Goal: Task Accomplishment & Management: Use online tool/utility

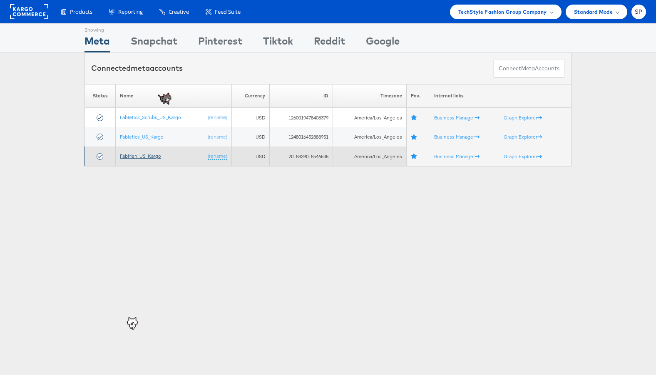
click at [147, 157] on link "FabMen_US_Kargo" at bounding box center [140, 156] width 41 height 6
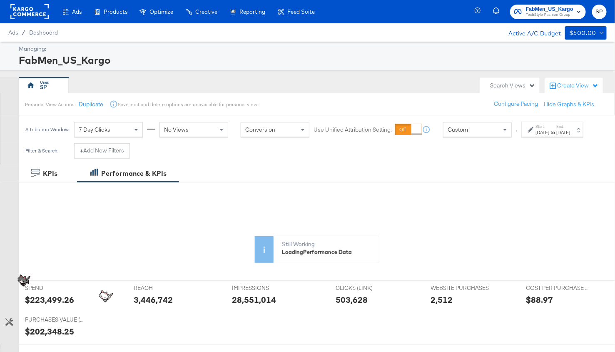
scroll to position [228, 0]
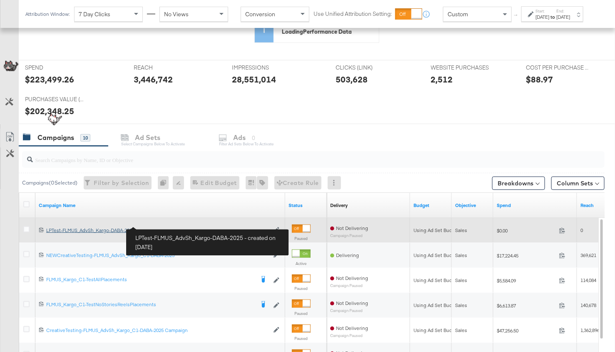
click at [99, 229] on div "LPTest-FLMUS_AdvSh_Kargo-DABA-2025 LPTest-FLMUS_AdvSh_Kargo-DABA-2025" at bounding box center [157, 230] width 223 height 7
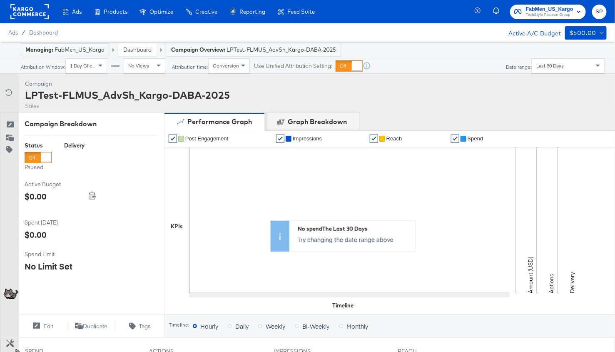
click at [134, 49] on link "Dashboard" at bounding box center [137, 49] width 28 height 7
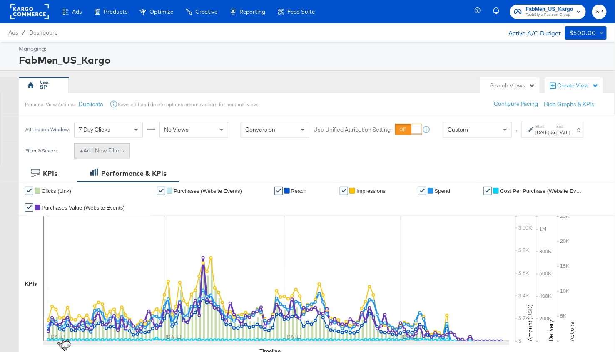
click at [113, 157] on button "+ Add New Filters" at bounding box center [102, 150] width 56 height 15
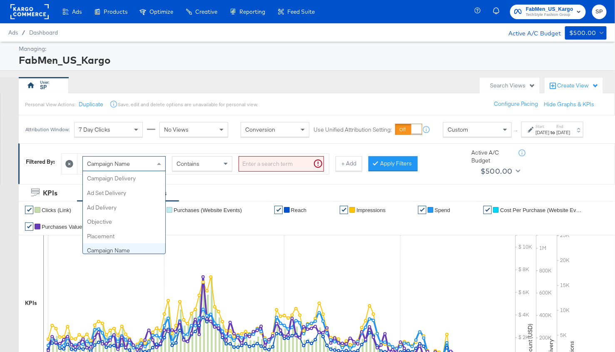
click at [133, 171] on div "Campaign Name" at bounding box center [124, 164] width 82 height 14
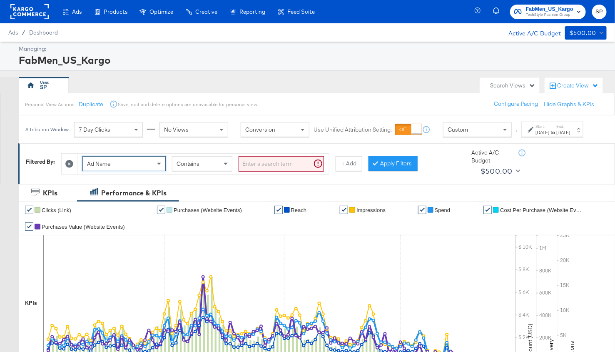
click at [264, 171] on input "search" at bounding box center [281, 163] width 85 height 15
paste input "80Off_V3EverythingPLV-VIPPricing-DynAd"
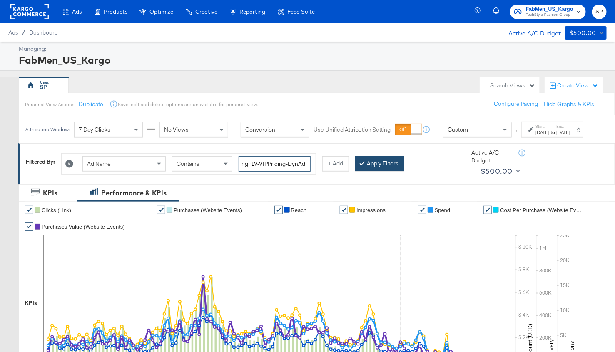
type input "80Off_V3EverythingPLV-VIPPricing-DynAd"
click at [378, 171] on button "Apply Filters" at bounding box center [379, 163] width 49 height 15
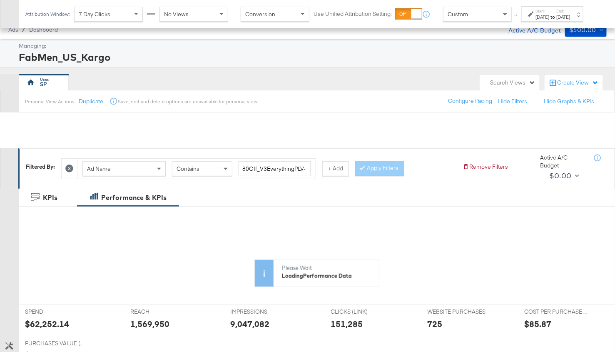
scroll to position [219, 0]
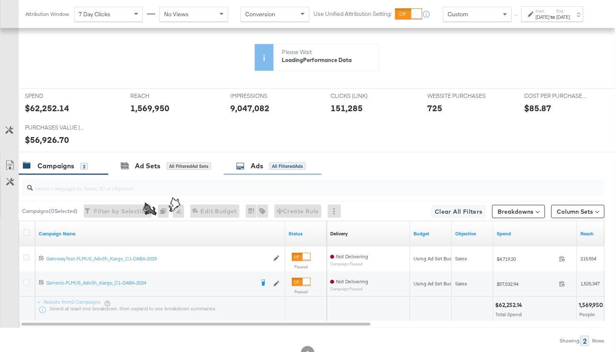
click at [249, 169] on div "Ads All Filtered Ads" at bounding box center [273, 166] width 98 height 18
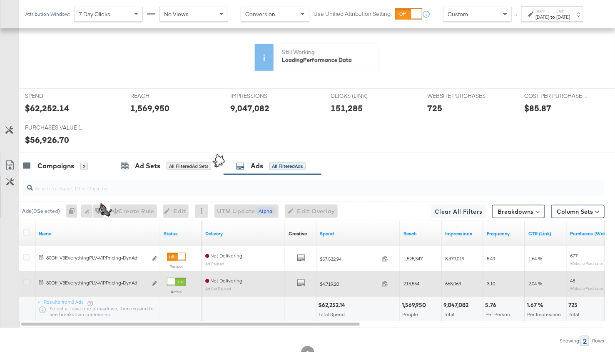
click at [28, 282] on icon at bounding box center [26, 282] width 6 height 6
click at [0, 0] on input "checkbox" at bounding box center [0, 0] width 0 height 0
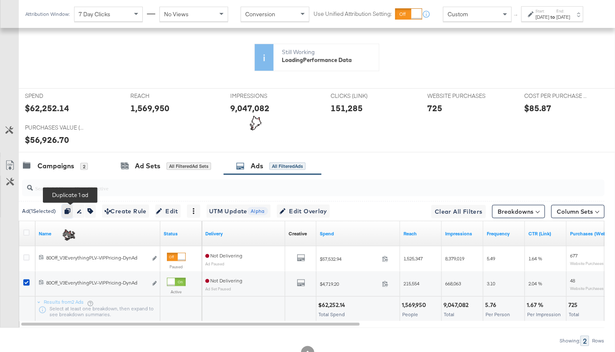
click at [70, 208] on icon "button" at bounding box center [68, 211] width 6 height 6
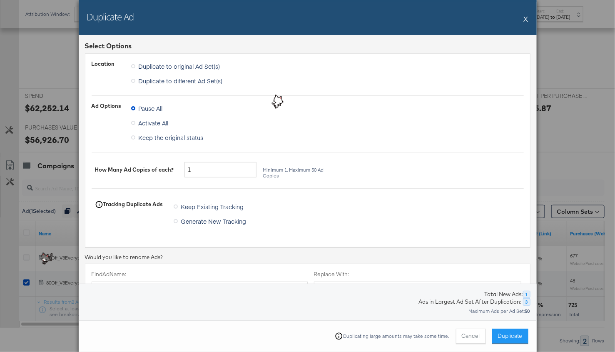
click at [179, 81] on span "Duplicate to different Ad Set(s)" at bounding box center [181, 81] width 84 height 8
click at [0, 0] on input "Duplicate to different Ad Set(s)" at bounding box center [0, 0] width 0 height 0
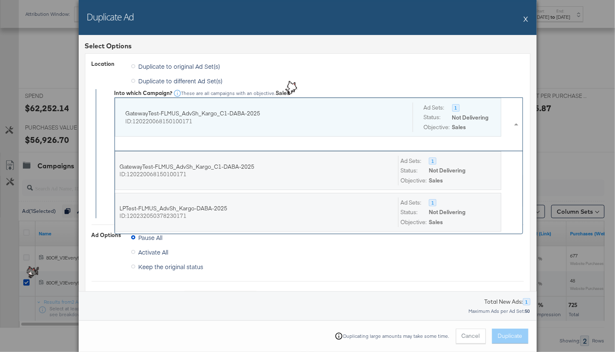
scroll to position [1, 0]
click at [197, 117] on div "ID: 120220068150100171" at bounding box center [263, 121] width 275 height 8
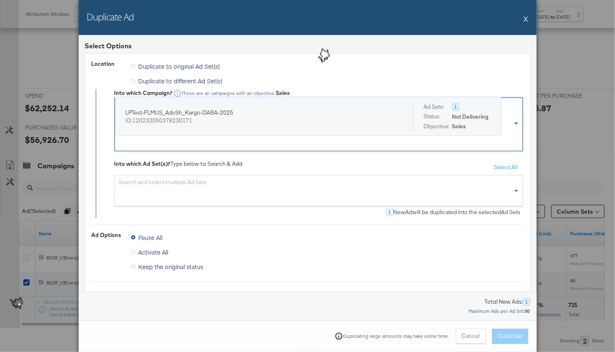
scroll to position [300, 0]
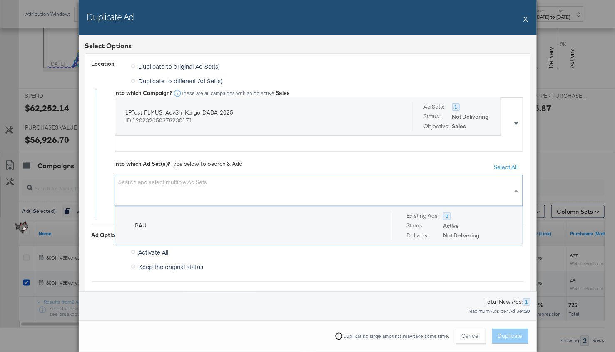
click at [209, 182] on div "Search and select multiple Ad Sets" at bounding box center [318, 190] width 408 height 31
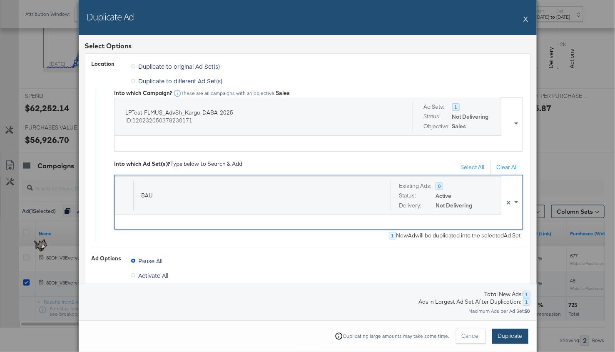
click at [504, 332] on span "Duplicate" at bounding box center [510, 336] width 25 height 8
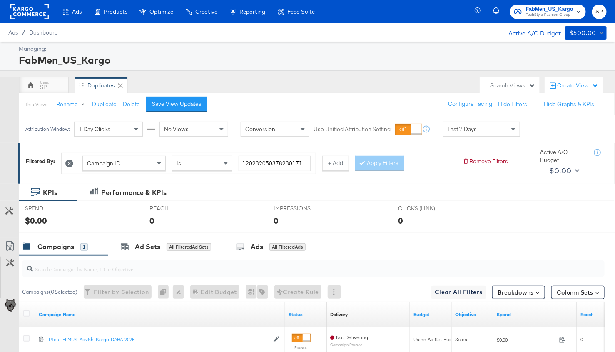
click at [72, 161] on icon at bounding box center [69, 163] width 8 height 8
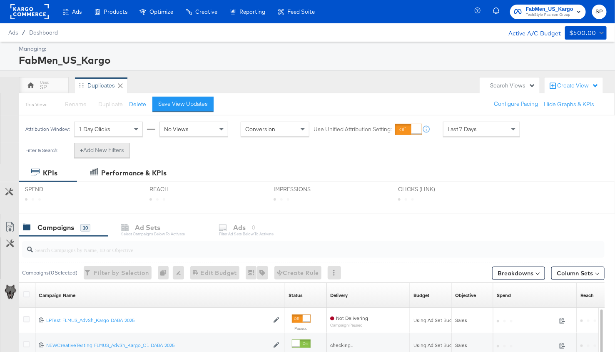
click at [100, 153] on button "+ Add New Filters" at bounding box center [102, 150] width 56 height 15
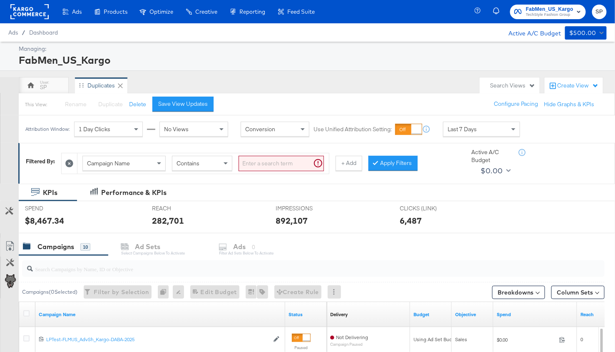
click at [103, 160] on span "Campaign Name" at bounding box center [108, 162] width 43 height 7
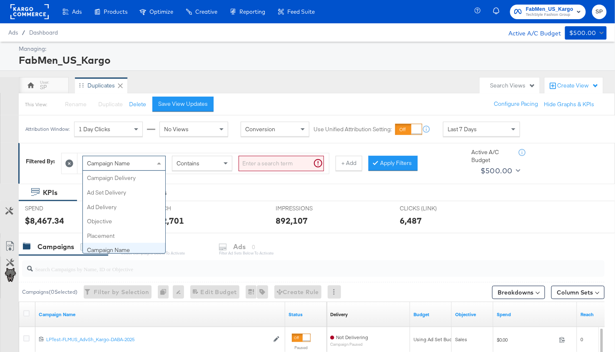
scroll to position [72, 0]
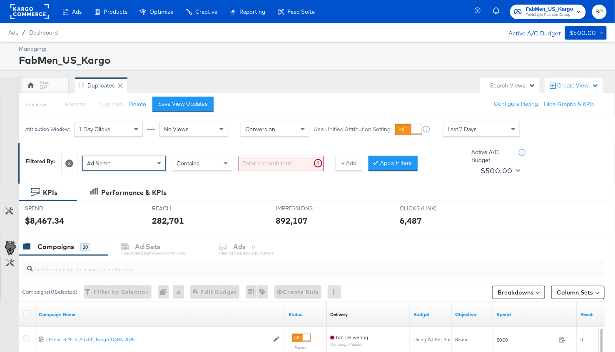
click at [250, 162] on input "search" at bounding box center [281, 163] width 85 height 15
paste input "V2_10Short_DynAd"
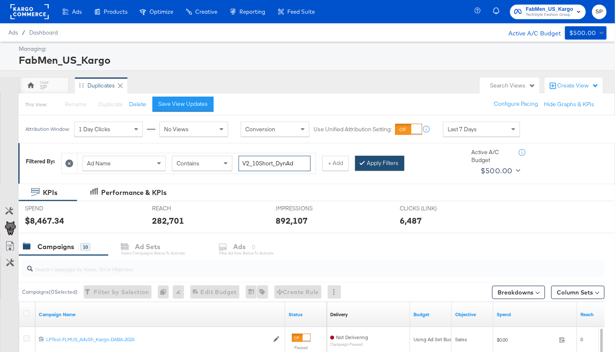
type input "V2_10Short_DynAd"
click at [384, 164] on button "Apply Filters" at bounding box center [379, 163] width 49 height 15
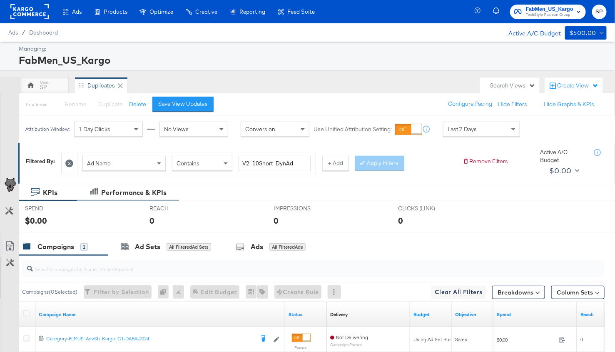
scroll to position [84, 0]
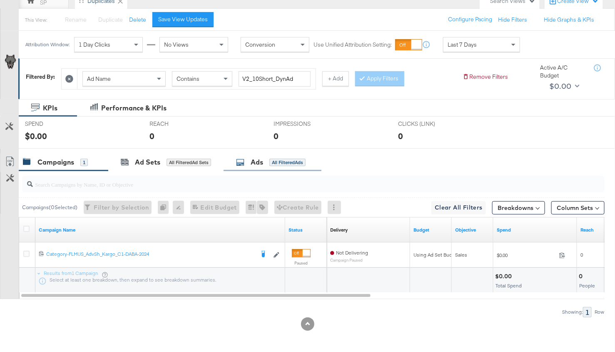
click at [261, 158] on div "Ads" at bounding box center [257, 162] width 12 height 10
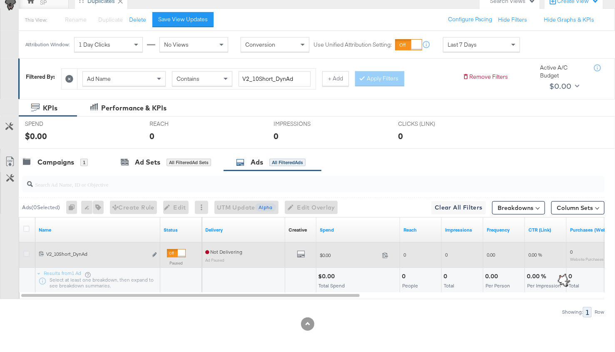
click at [26, 251] on icon at bounding box center [26, 254] width 6 height 6
click at [0, 0] on input "checkbox" at bounding box center [0, 0] width 0 height 0
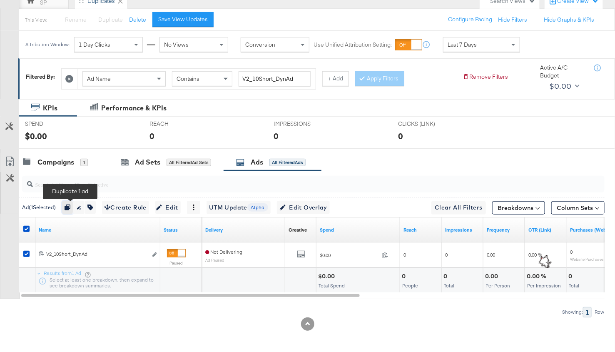
click at [70, 205] on icon "button" at bounding box center [68, 207] width 6 height 6
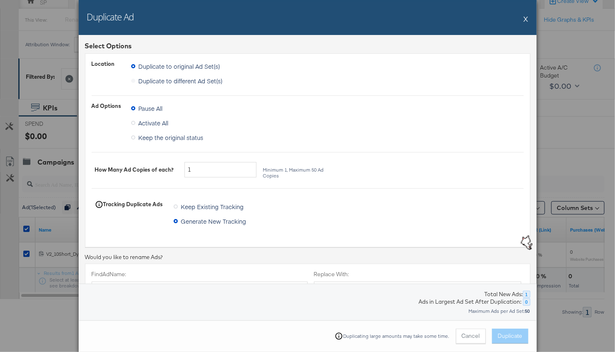
click at [174, 78] on label "Duplicate to different Ad Set(s)" at bounding box center [178, 81] width 95 height 12
click at [174, 81] on span "Duplicate to different Ad Set(s)" at bounding box center [181, 81] width 84 height 8
click at [0, 0] on input "Duplicate to different Ad Set(s)" at bounding box center [0, 0] width 0 height 0
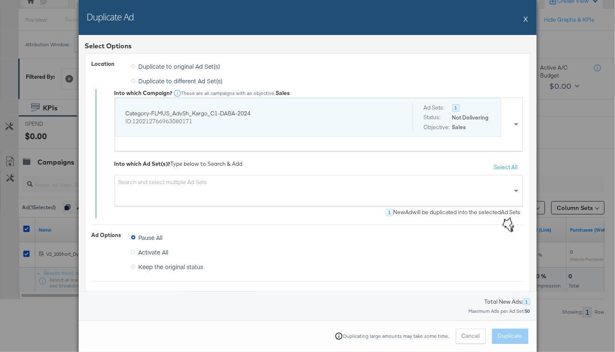
click at [183, 109] on div "Category-FLMUS_AdvSh_Kargo_C1-DABA-2024 ID: 120212766963080171" at bounding box center [263, 117] width 275 height 30
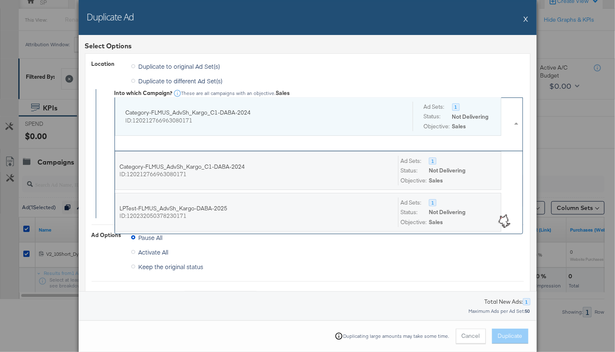
scroll to position [82, 407]
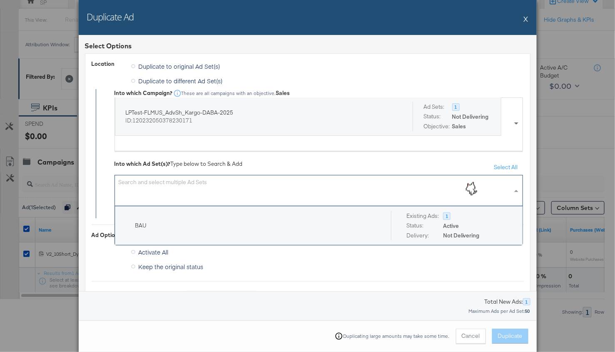
click at [181, 189] on div "Search and select multiple Ad Sets" at bounding box center [318, 190] width 408 height 31
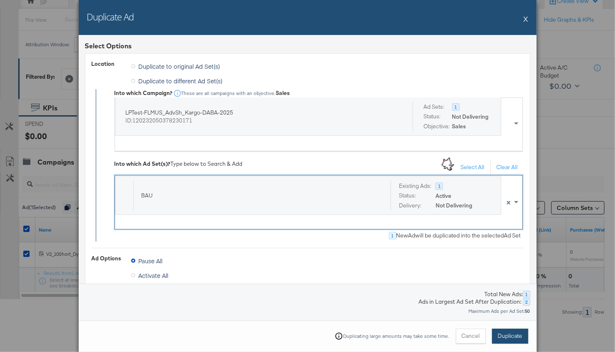
click at [513, 331] on button "Duplicate" at bounding box center [510, 335] width 36 height 15
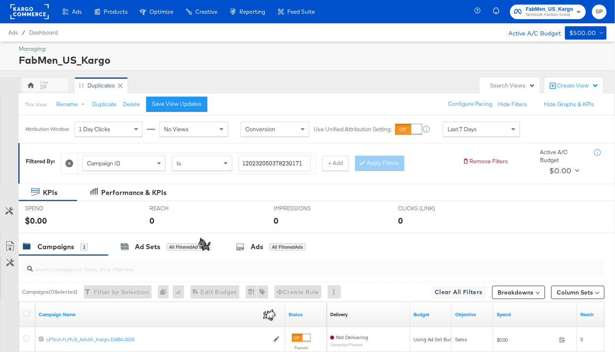
scroll to position [84, 0]
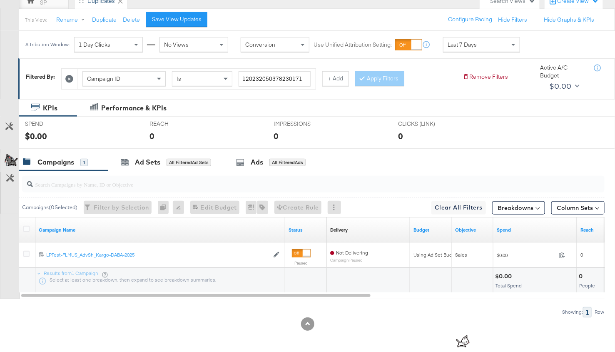
click at [67, 79] on icon at bounding box center [69, 79] width 8 height 8
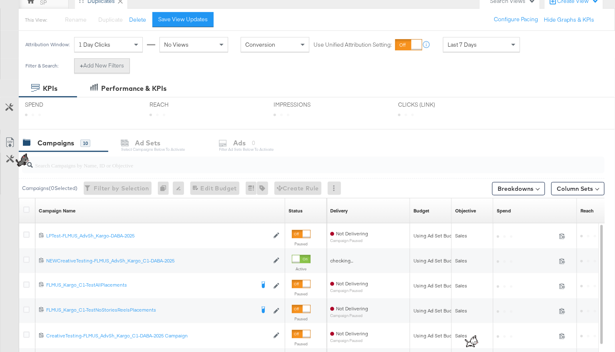
click at [97, 62] on button "+ Add New Filters" at bounding box center [102, 65] width 56 height 15
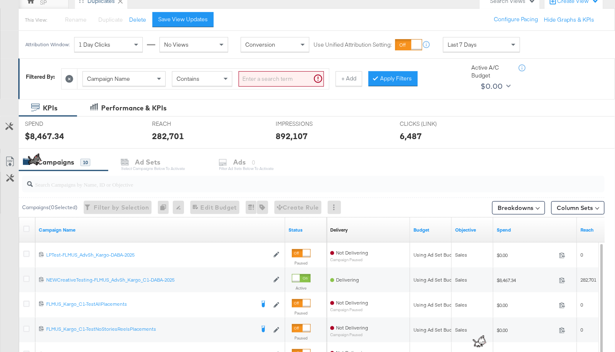
click at [98, 80] on span "Campaign Name" at bounding box center [108, 78] width 43 height 7
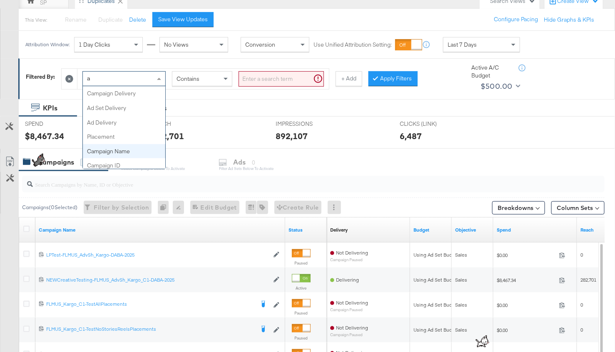
type input "ad"
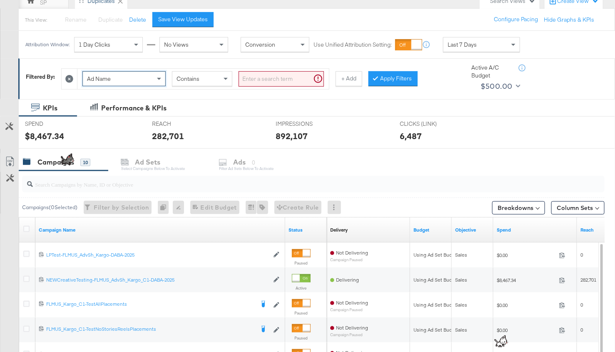
click at [271, 75] on input "search" at bounding box center [281, 78] width 85 height 15
paste input "V3_80OffMulti_DynAd"
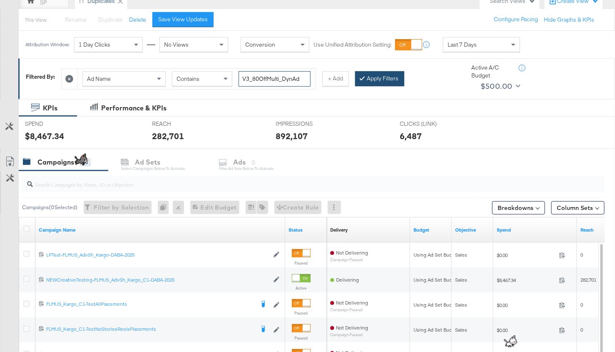
type input "V3_80OffMulti_DynAd"
click at [393, 80] on button "Apply Filters" at bounding box center [379, 78] width 49 height 15
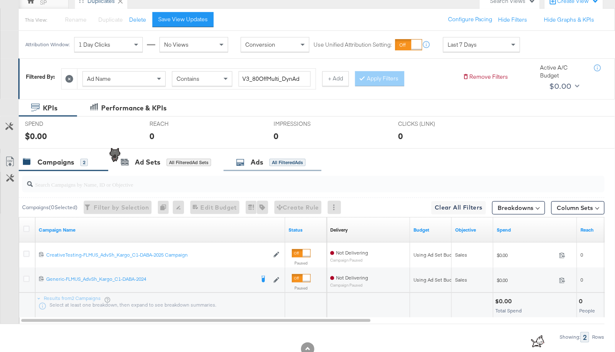
click at [252, 164] on div "Ads" at bounding box center [257, 162] width 12 height 10
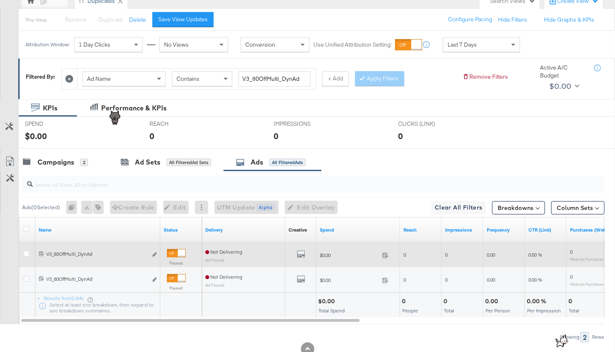
click at [30, 253] on div at bounding box center [27, 255] width 9 height 8
click at [25, 253] on icon at bounding box center [26, 254] width 6 height 6
click at [0, 0] on input "checkbox" at bounding box center [0, 0] width 0 height 0
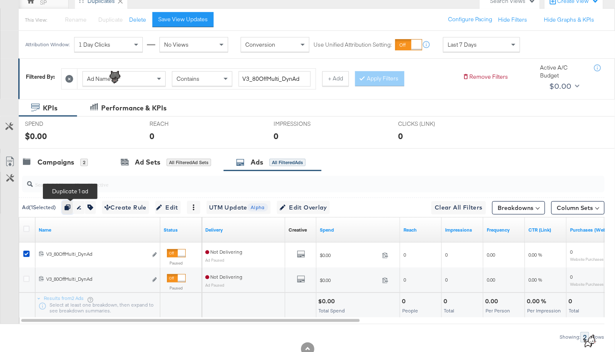
click at [68, 205] on icon "button" at bounding box center [68, 207] width 6 height 6
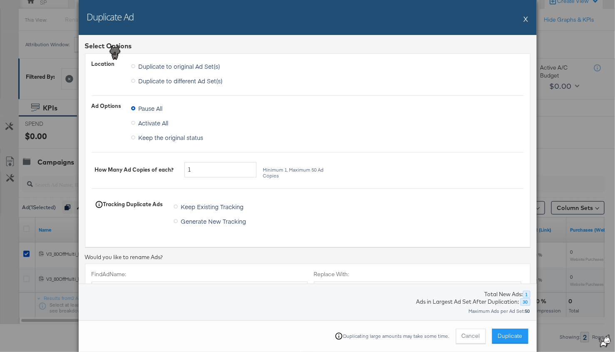
click at [155, 84] on span "Duplicate to different Ad Set(s)" at bounding box center [181, 81] width 84 height 8
click at [0, 0] on input "Duplicate to different Ad Set(s)" at bounding box center [0, 0] width 0 height 0
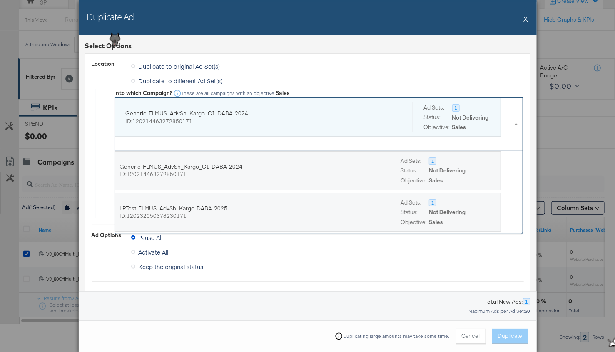
click at [162, 120] on div "ID: 120214463272850171" at bounding box center [263, 121] width 275 height 8
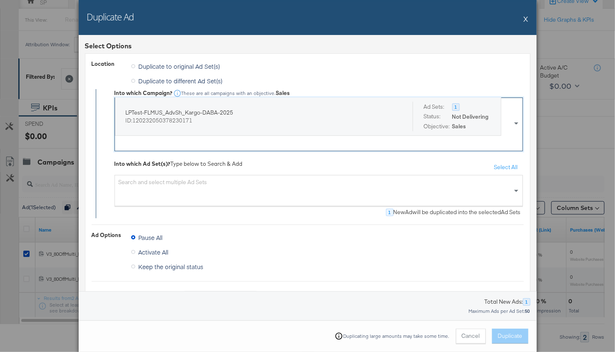
click at [216, 196] on div "Search and select multiple Ad Sets" at bounding box center [318, 190] width 408 height 31
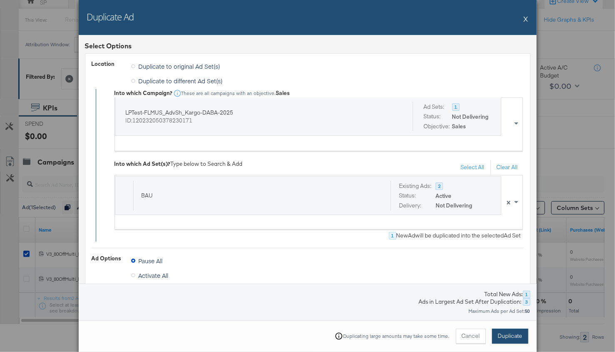
click at [503, 338] on span "Duplicate" at bounding box center [510, 336] width 25 height 8
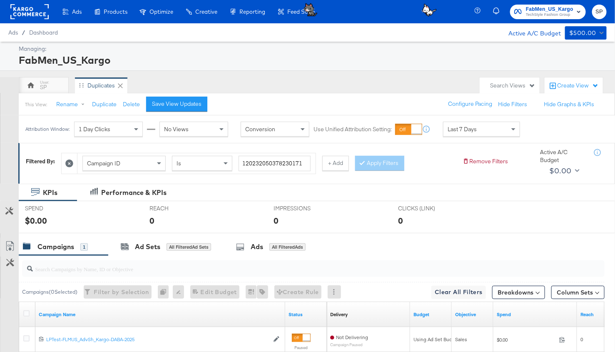
click at [69, 165] on icon at bounding box center [69, 163] width 8 height 8
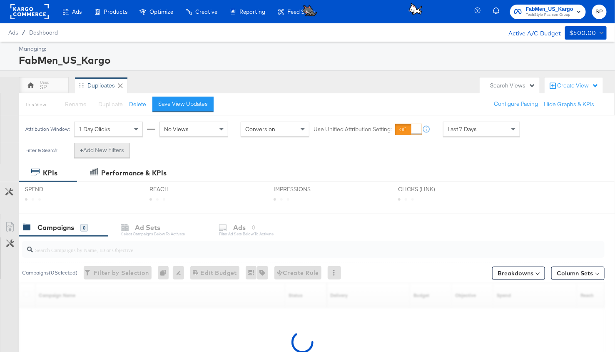
click at [116, 152] on button "+ Add New Filters" at bounding box center [102, 150] width 56 height 15
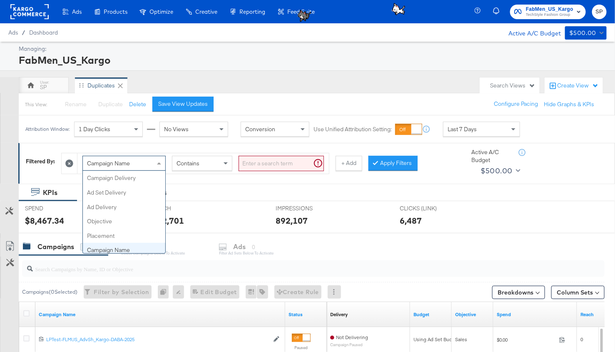
click at [118, 162] on span "Campaign Name" at bounding box center [108, 162] width 43 height 7
type input "ad"
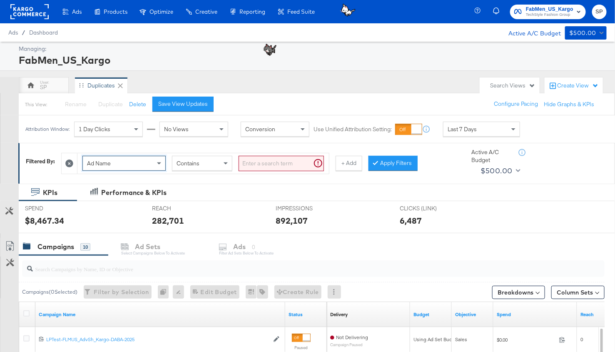
click at [256, 165] on input "search" at bounding box center [281, 163] width 85 height 15
paste input "V3_10Short_DynAd"
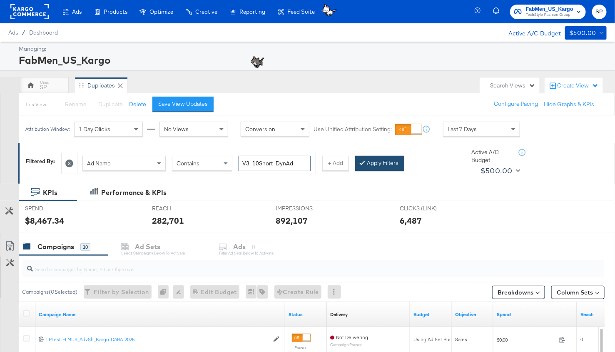
type input "V3_10Short_DynAd"
click at [379, 163] on button "Apply Filters" at bounding box center [379, 163] width 49 height 15
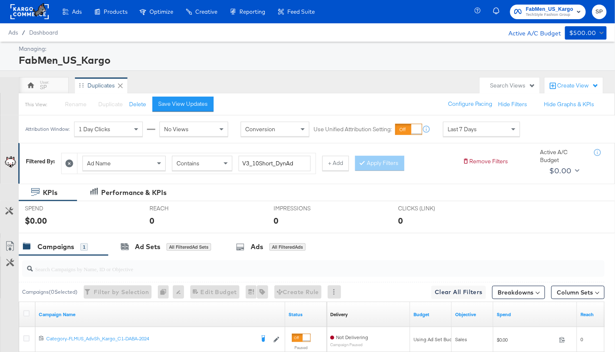
scroll to position [84, 0]
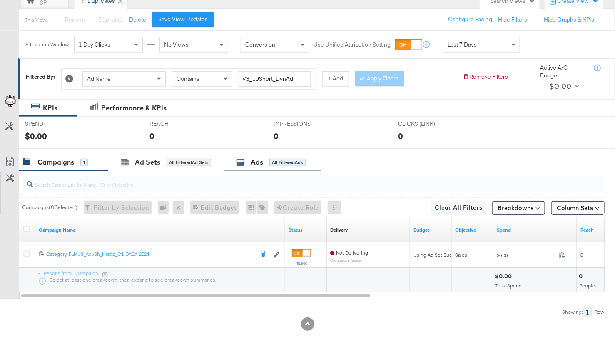
click at [247, 164] on div "Ads All Filtered Ads" at bounding box center [271, 162] width 70 height 10
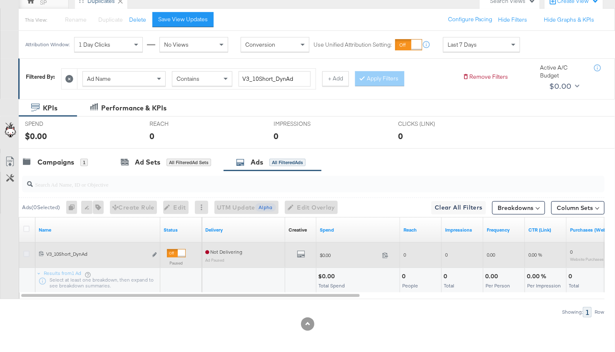
click at [29, 251] on icon at bounding box center [26, 254] width 6 height 6
click at [0, 0] on input "checkbox" at bounding box center [0, 0] width 0 height 0
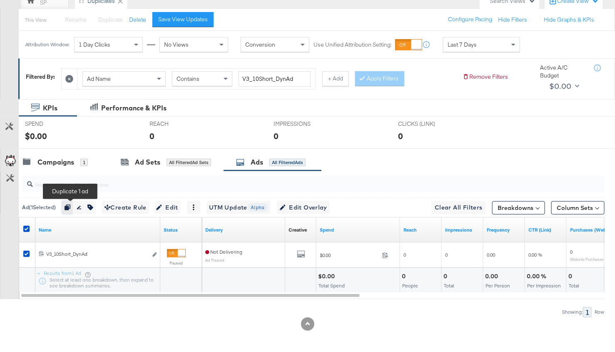
click at [70, 204] on icon "button" at bounding box center [68, 207] width 6 height 6
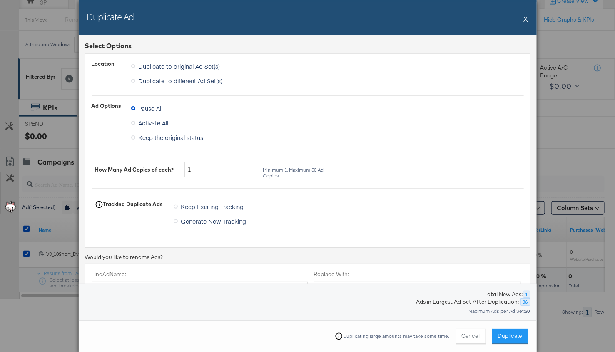
click at [152, 79] on span "Duplicate to different Ad Set(s)" at bounding box center [181, 81] width 84 height 8
click at [0, 0] on input "Duplicate to different Ad Set(s)" at bounding box center [0, 0] width 0 height 0
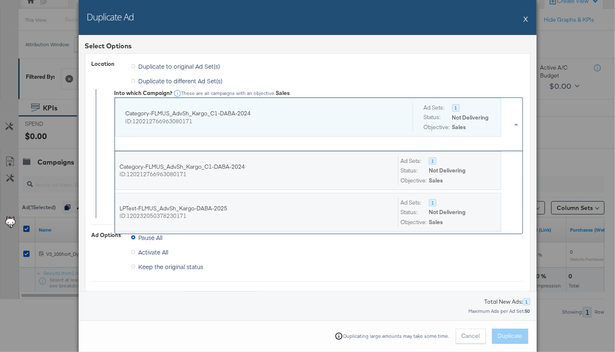
scroll to position [1, 0]
click at [164, 114] on div "Category-FLMUS_AdvSh_Kargo_C1-DABA-2024" at bounding box center [263, 113] width 275 height 8
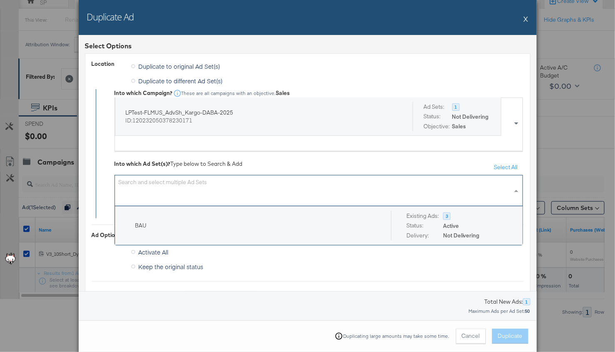
click at [185, 187] on div "Search and select multiple Ad Sets" at bounding box center [318, 190] width 408 height 31
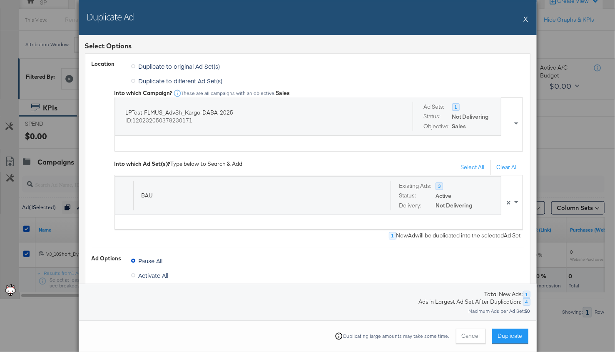
click at [516, 326] on div "Duplicating large amounts may take some time. Cancel Duplicate" at bounding box center [308, 336] width 458 height 32
click at [513, 332] on span "Duplicate" at bounding box center [510, 336] width 25 height 8
